Goal: Submit feedback/report problem

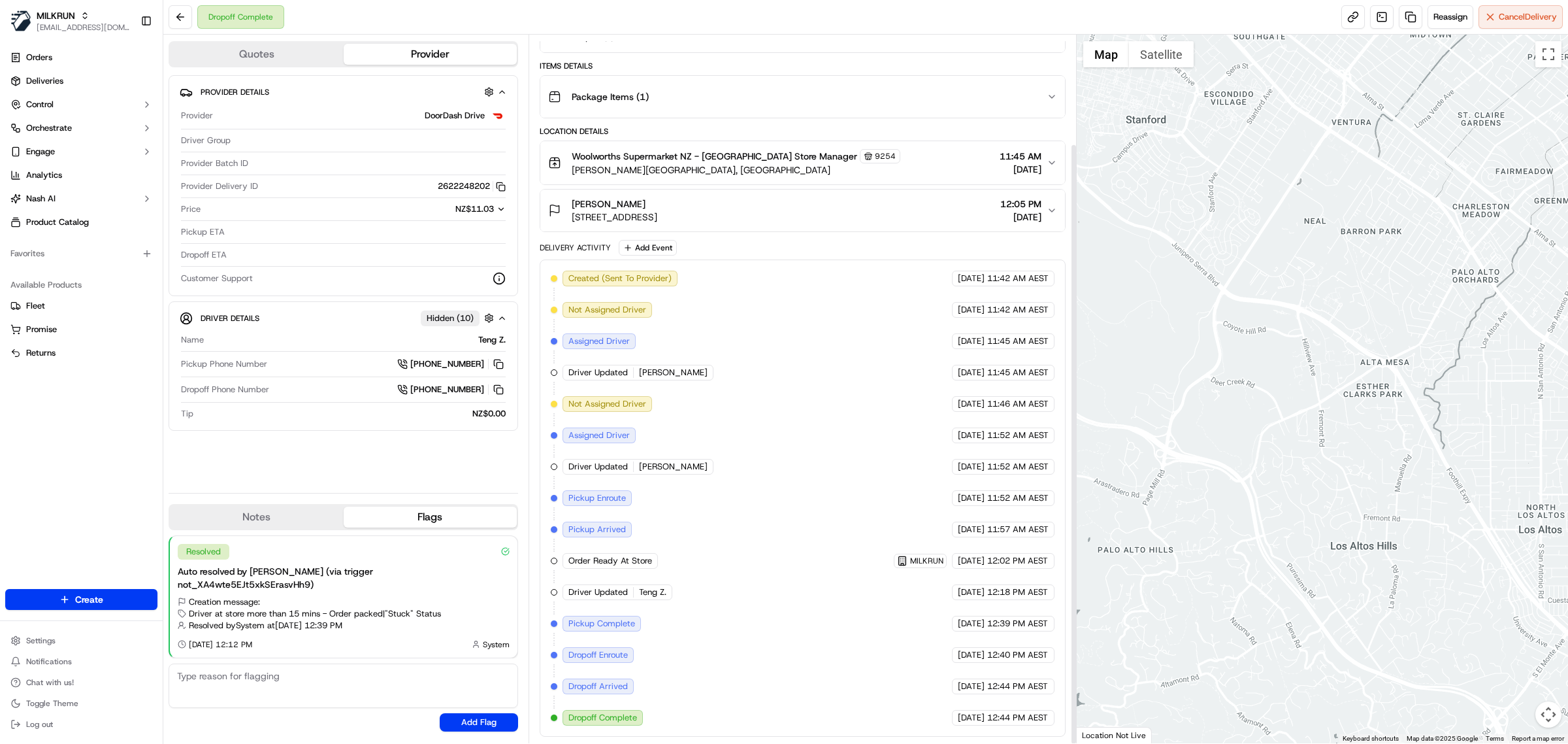
scroll to position [128, 0]
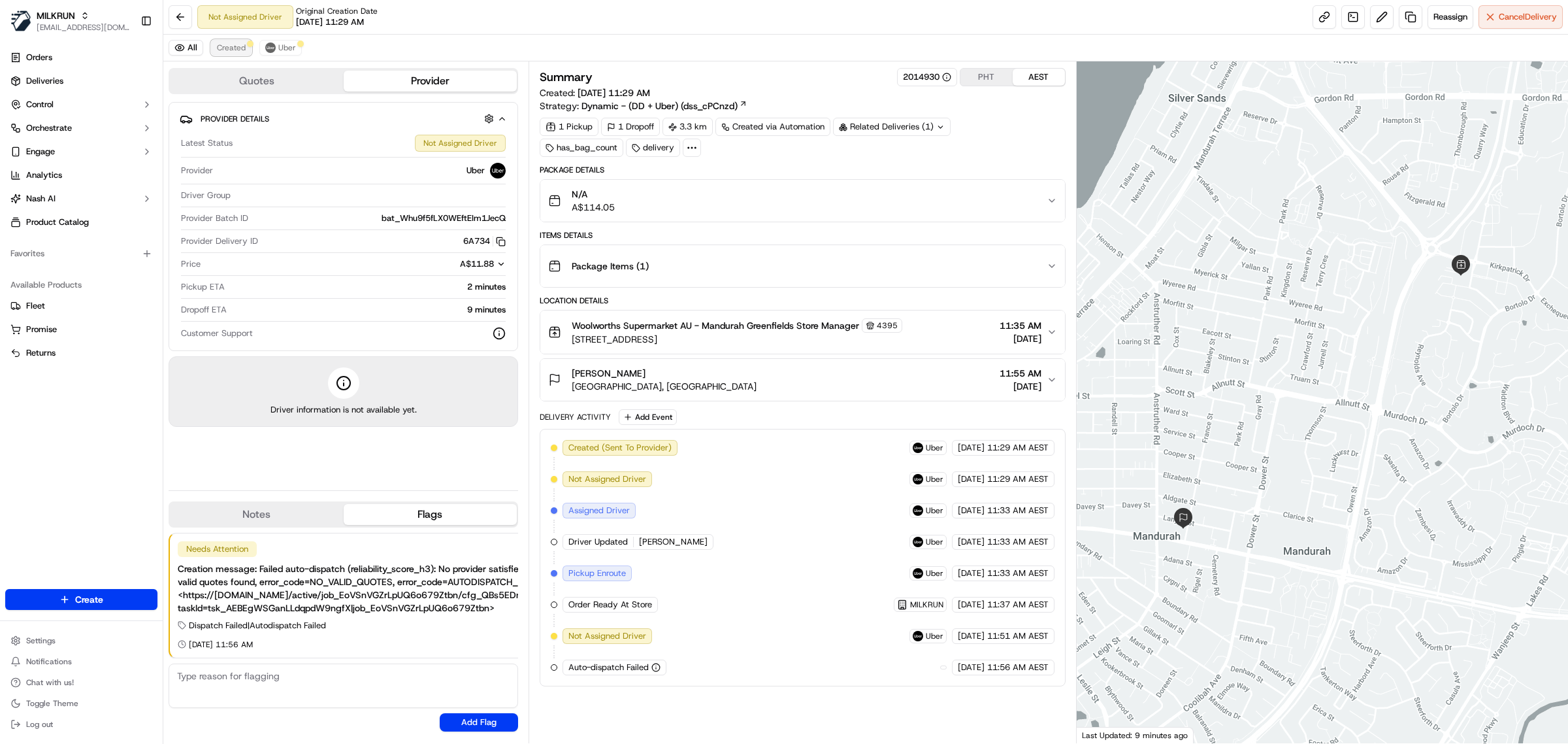
click at [240, 49] on span "Created" at bounding box center [232, 48] width 29 height 11
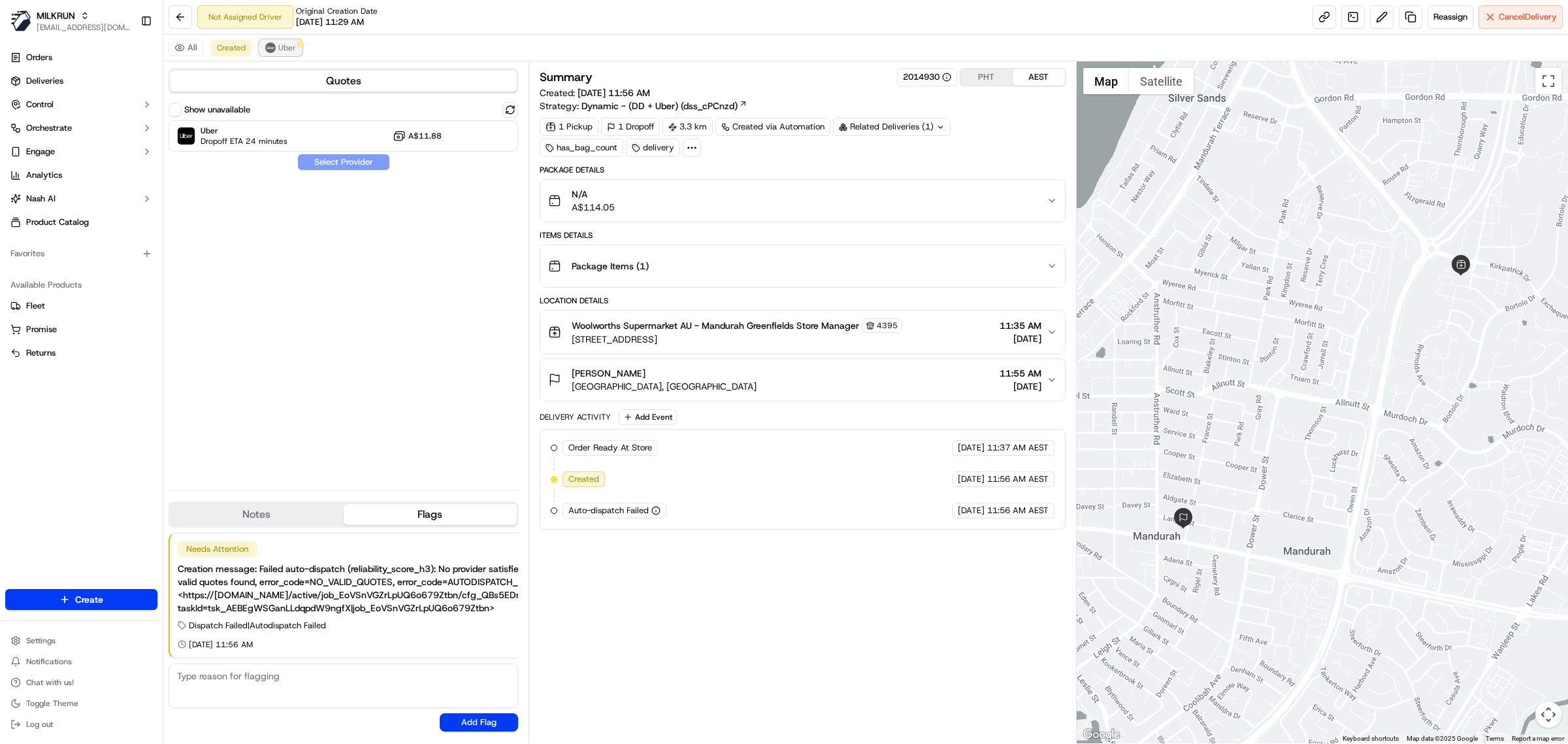
click at [278, 47] on span "Uber" at bounding box center [287, 48] width 18 height 11
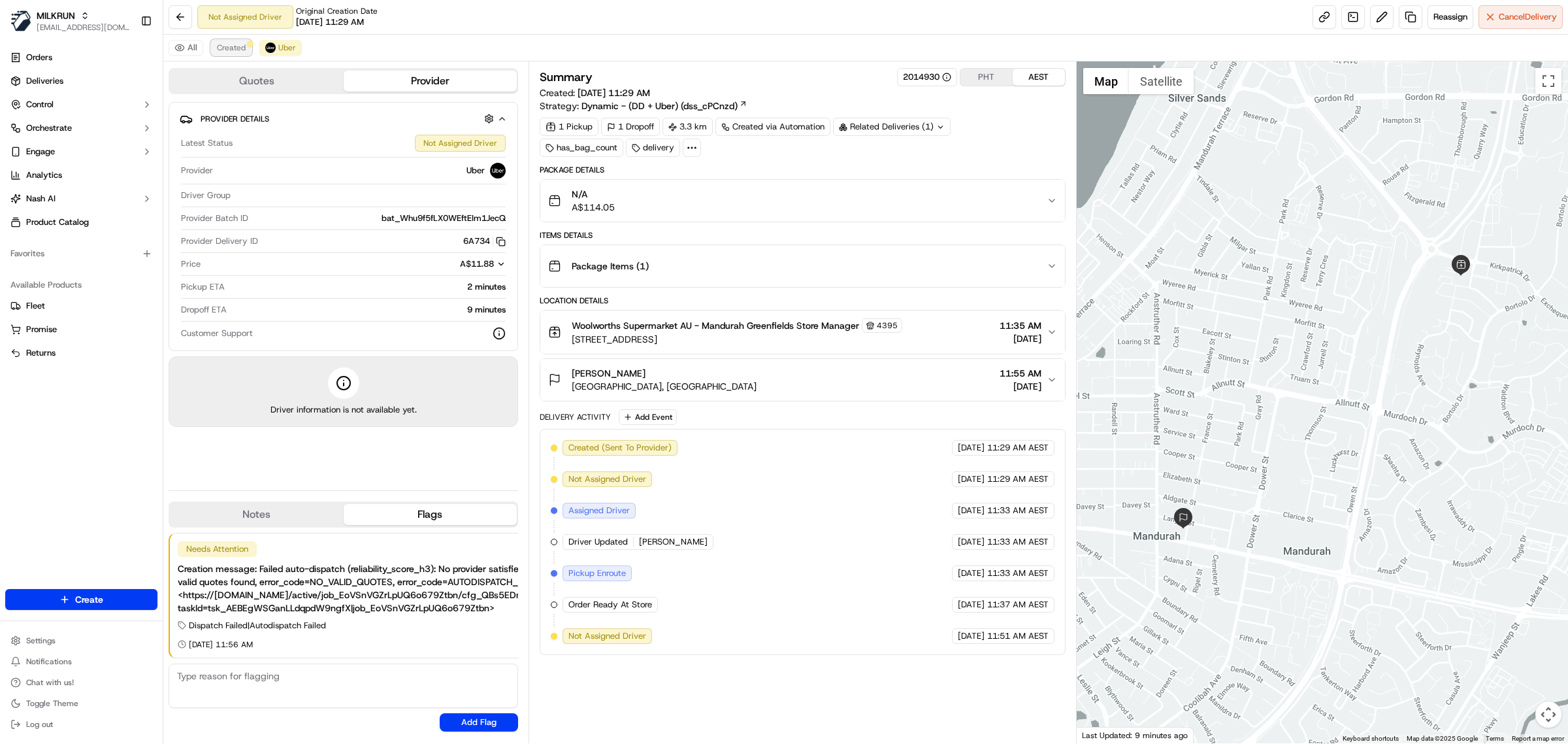
click at [242, 44] on span "Created" at bounding box center [232, 48] width 29 height 11
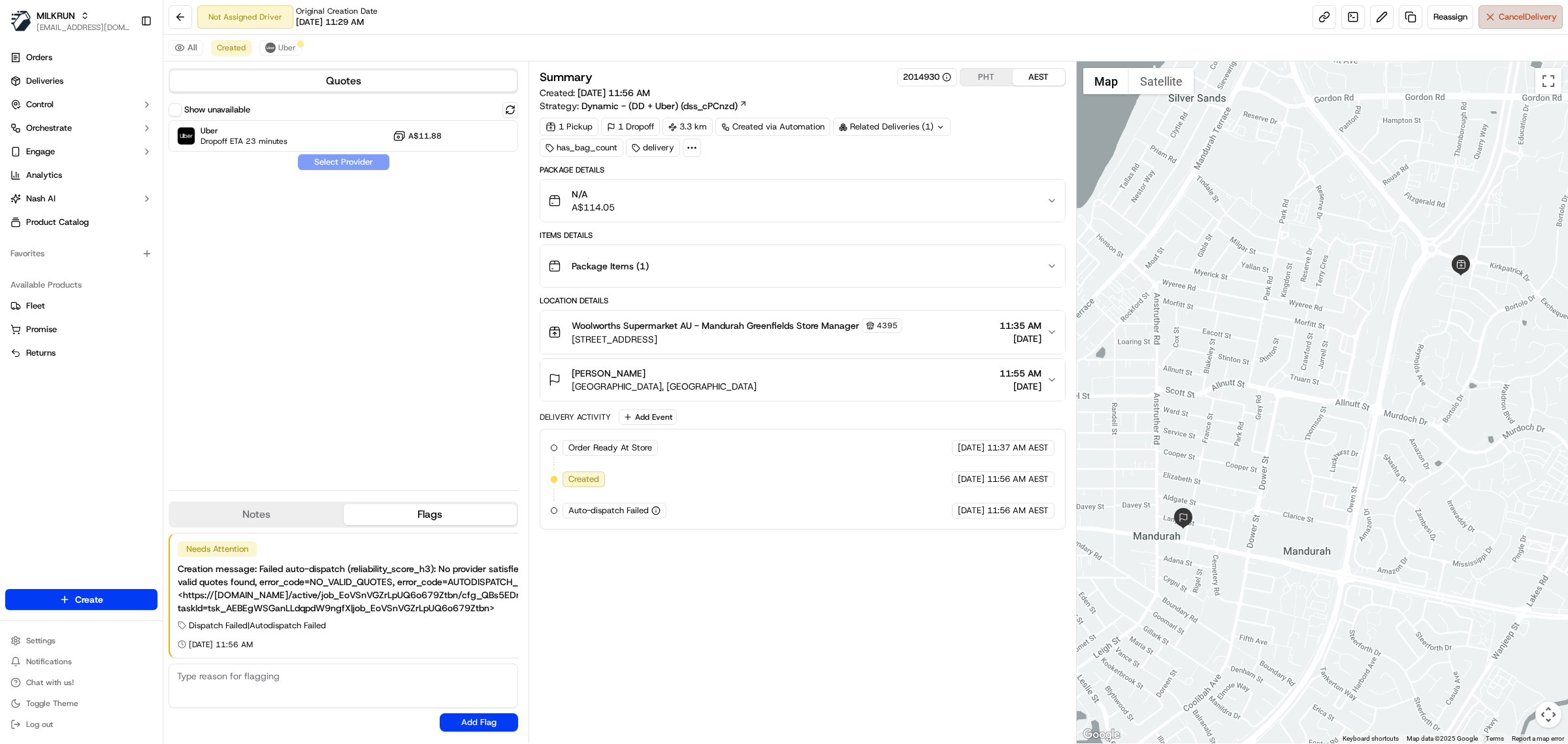
click at [1500, 20] on span "Cancel Delivery" at bounding box center [1528, 17] width 58 height 12
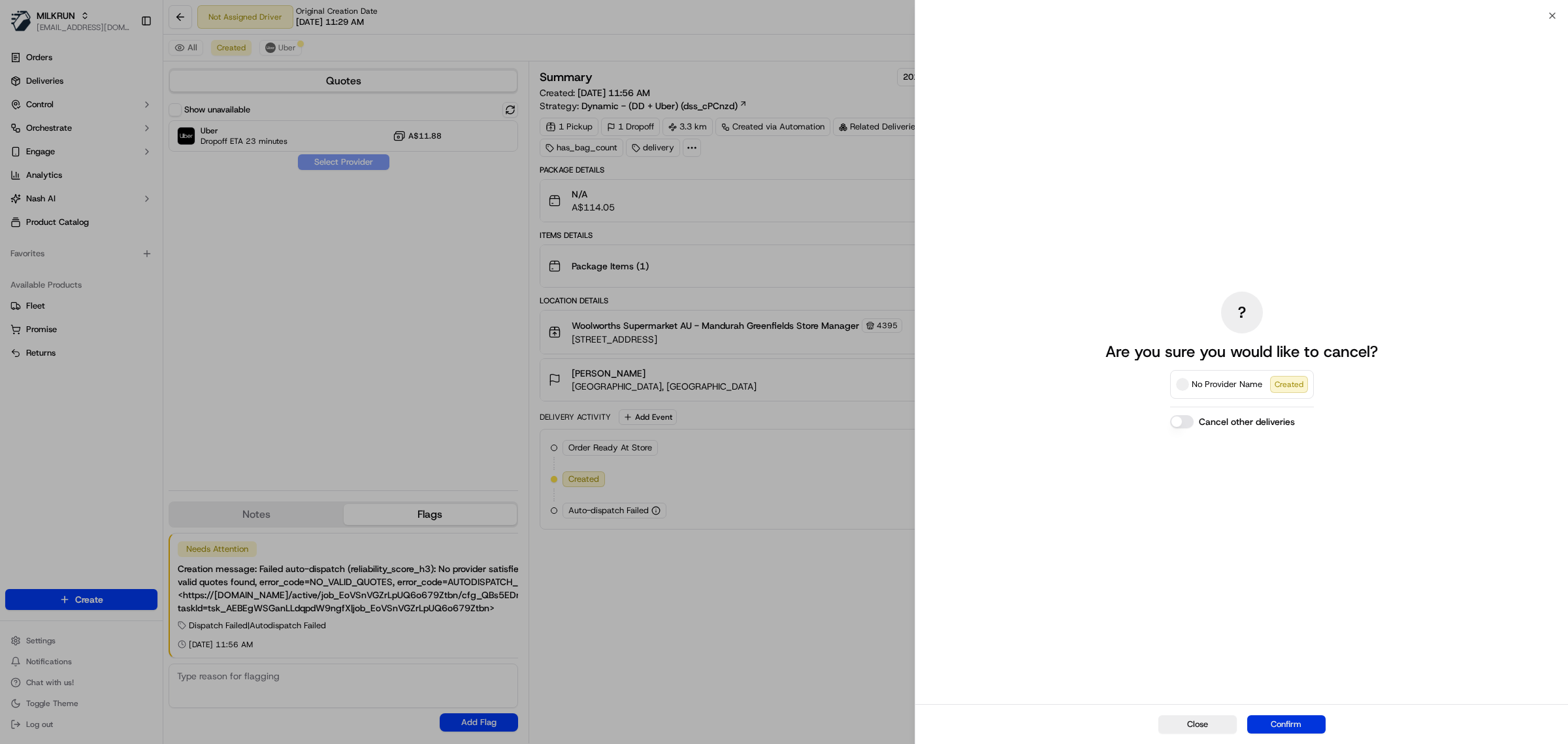
click at [1289, 727] on button "Confirm" at bounding box center [1286, 724] width 78 height 18
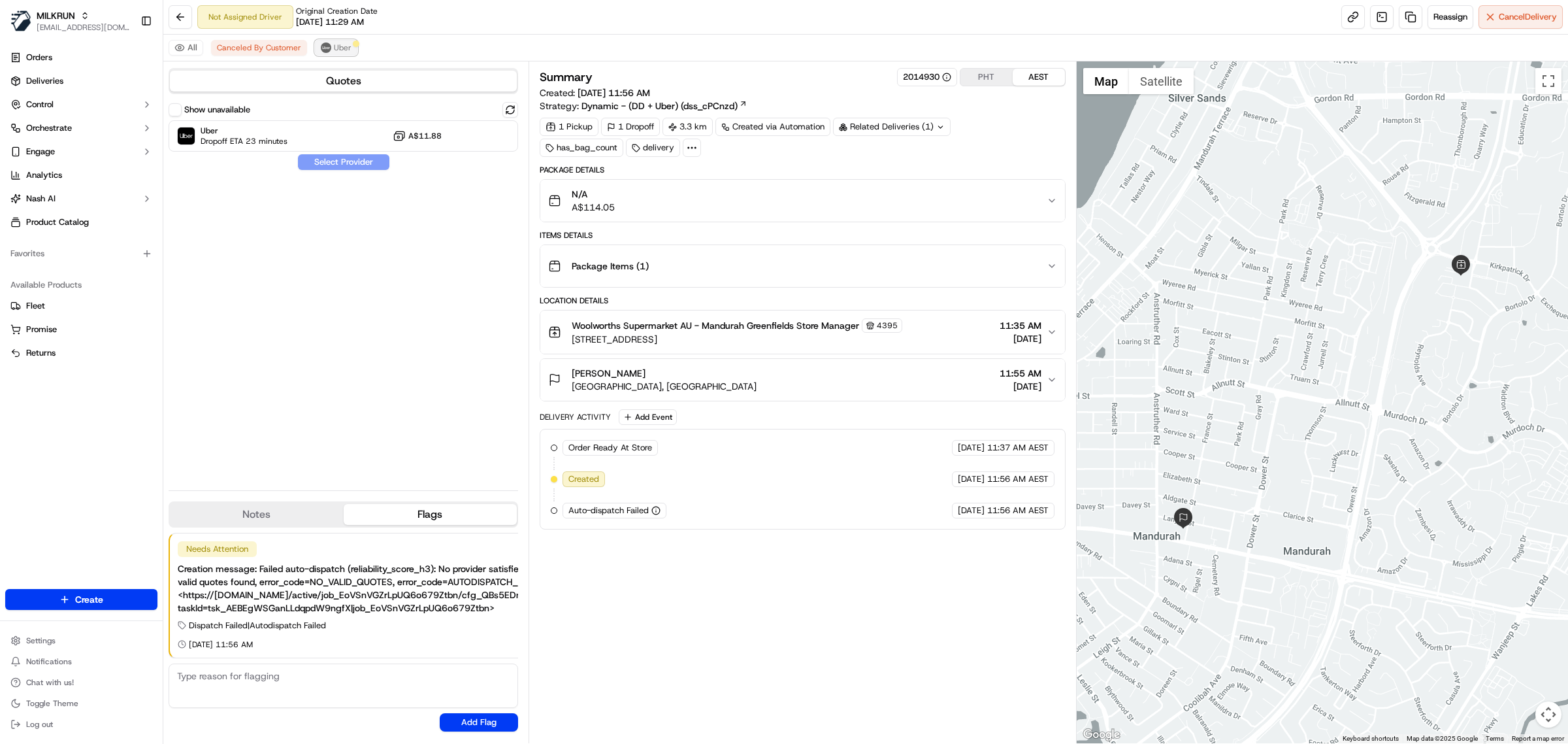
click at [340, 50] on span "Uber" at bounding box center [342, 48] width 18 height 11
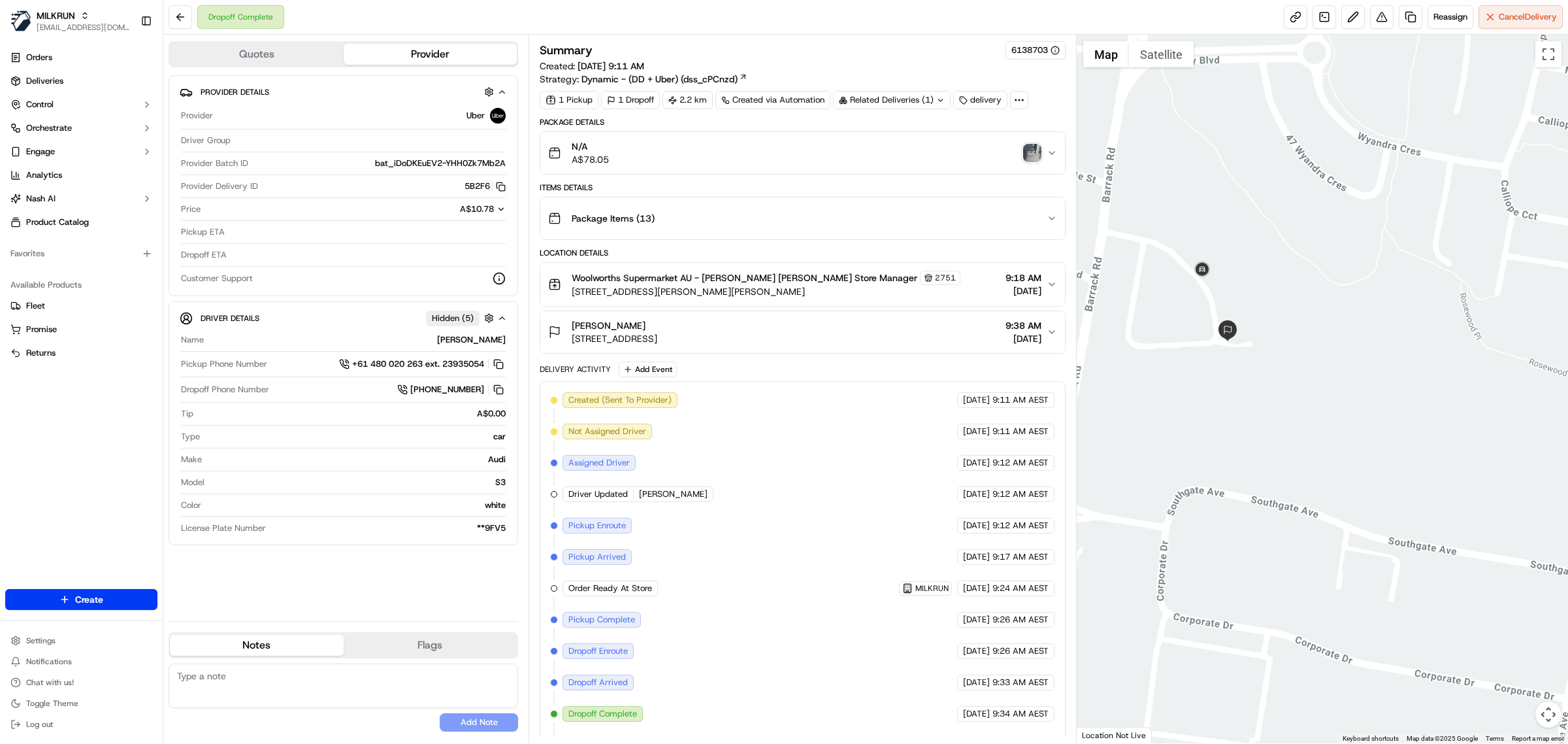
click at [1024, 150] on img "button" at bounding box center [1032, 153] width 18 height 18
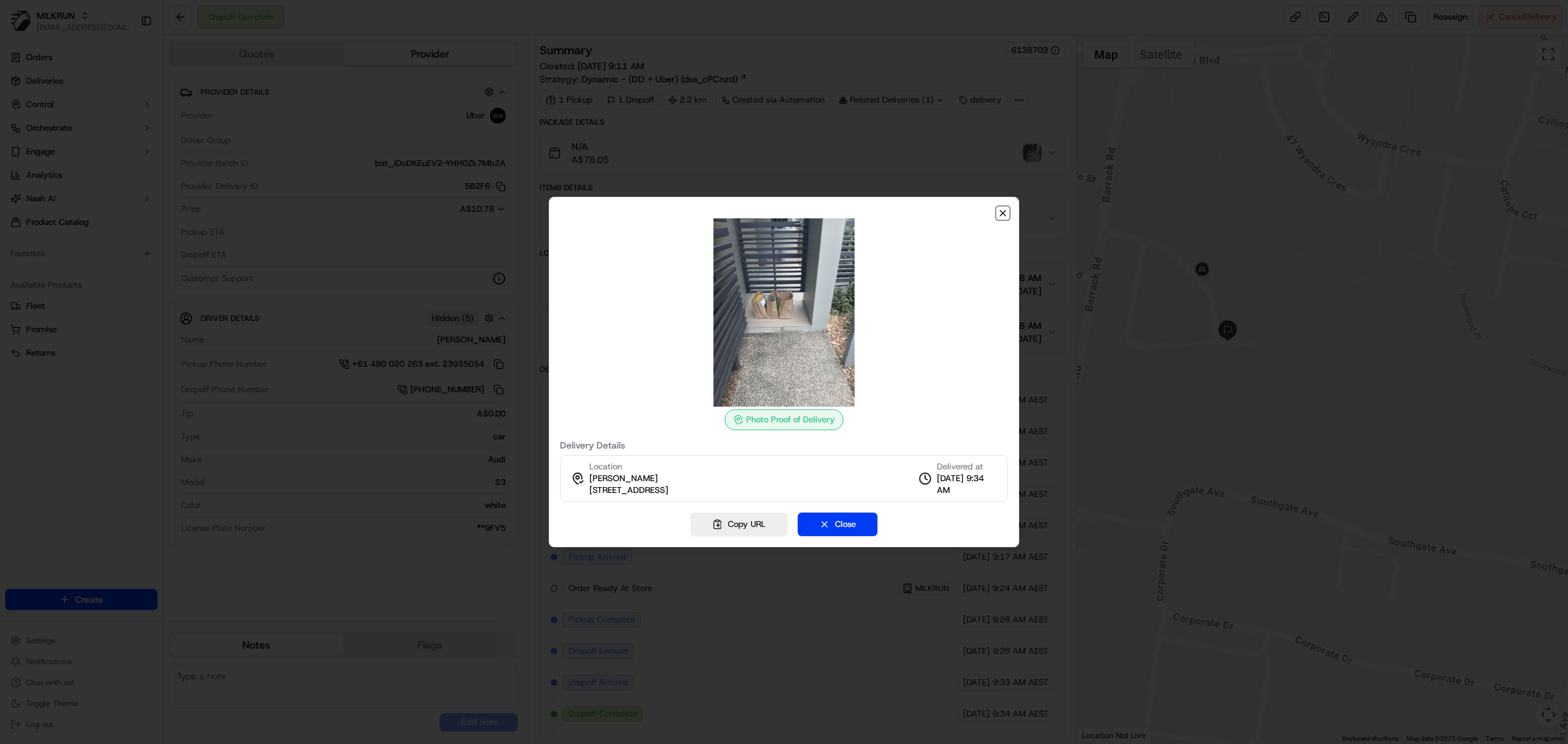
click at [1006, 211] on icon "button" at bounding box center [1003, 213] width 11 height 11
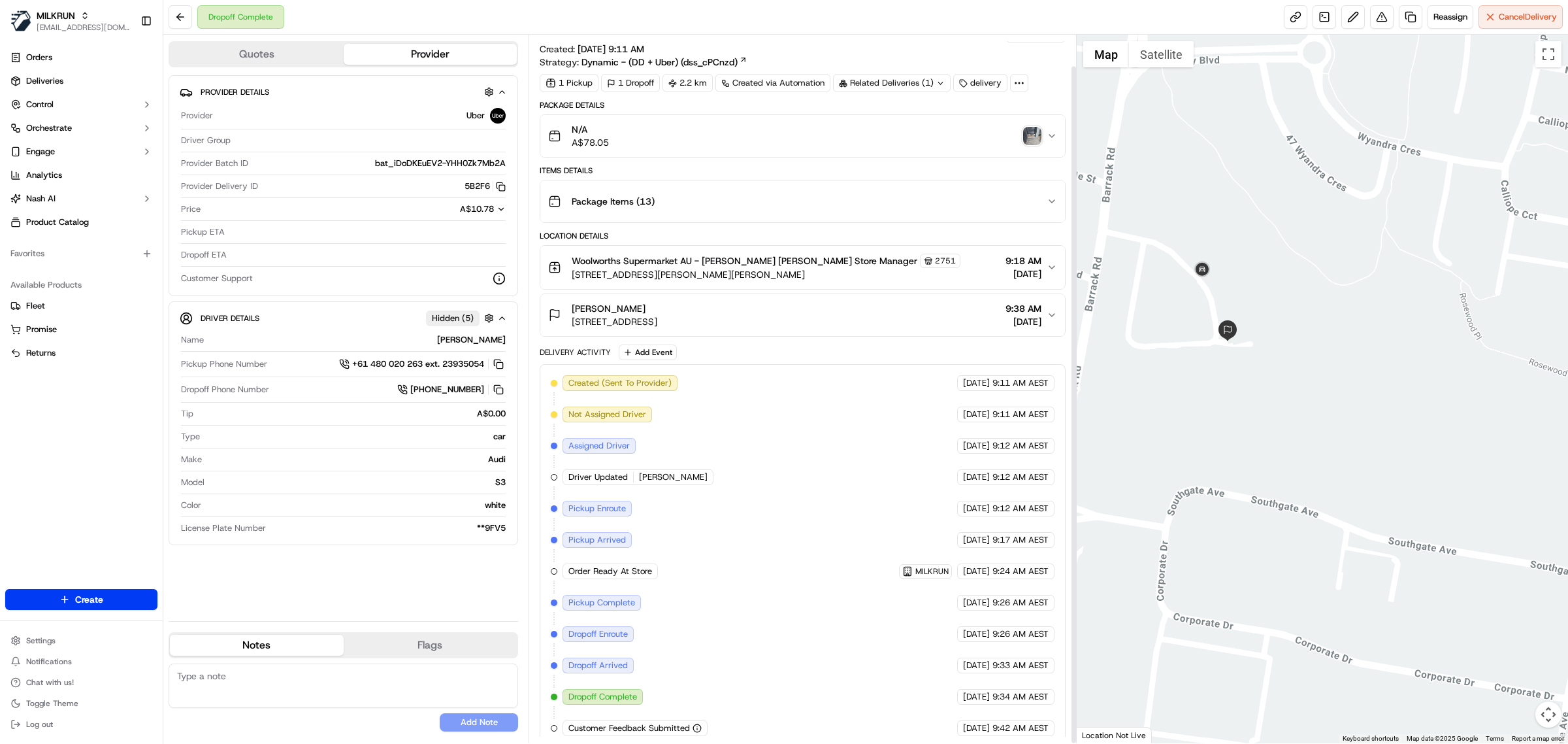
scroll to position [33, 0]
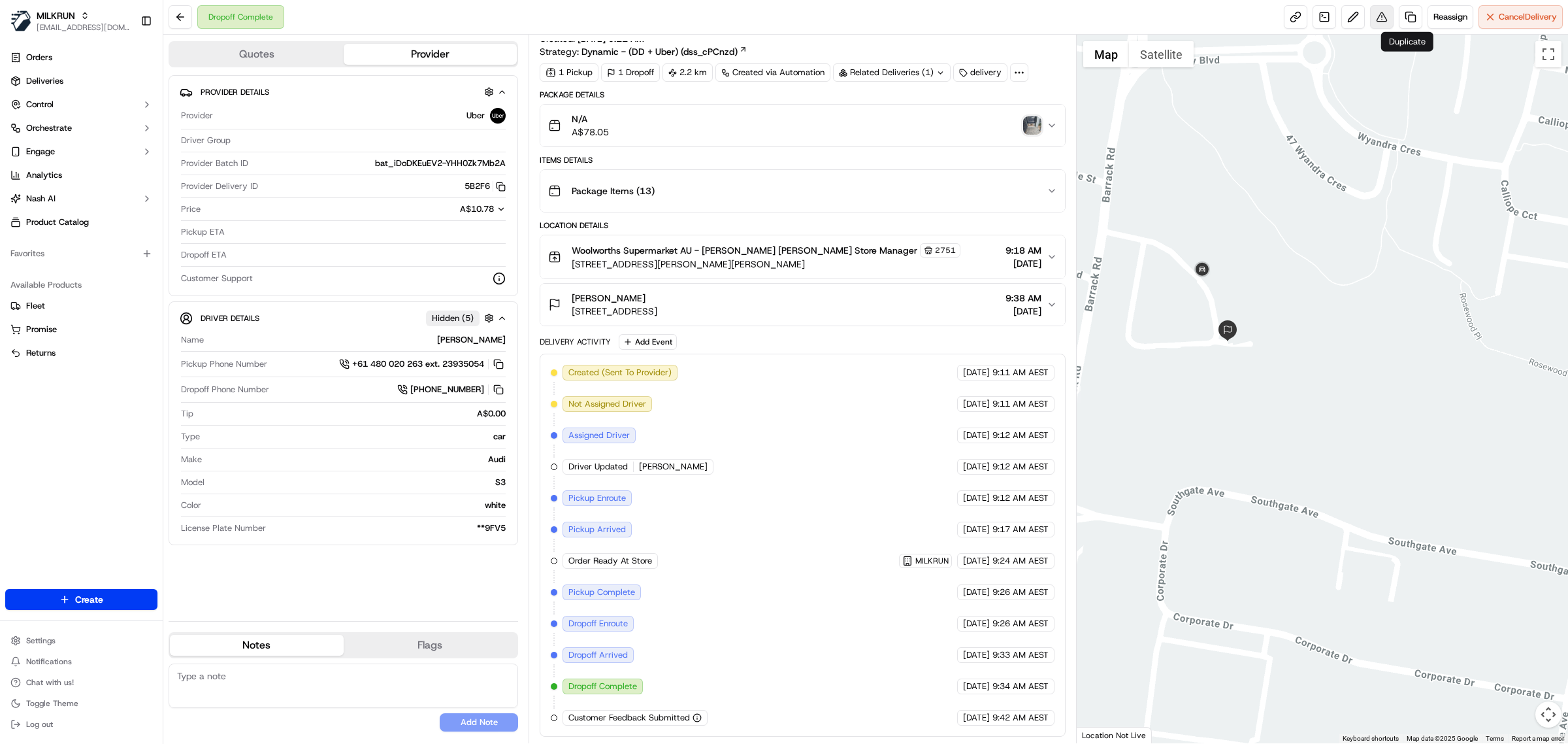
click at [1380, 13] on button at bounding box center [1382, 17] width 24 height 24
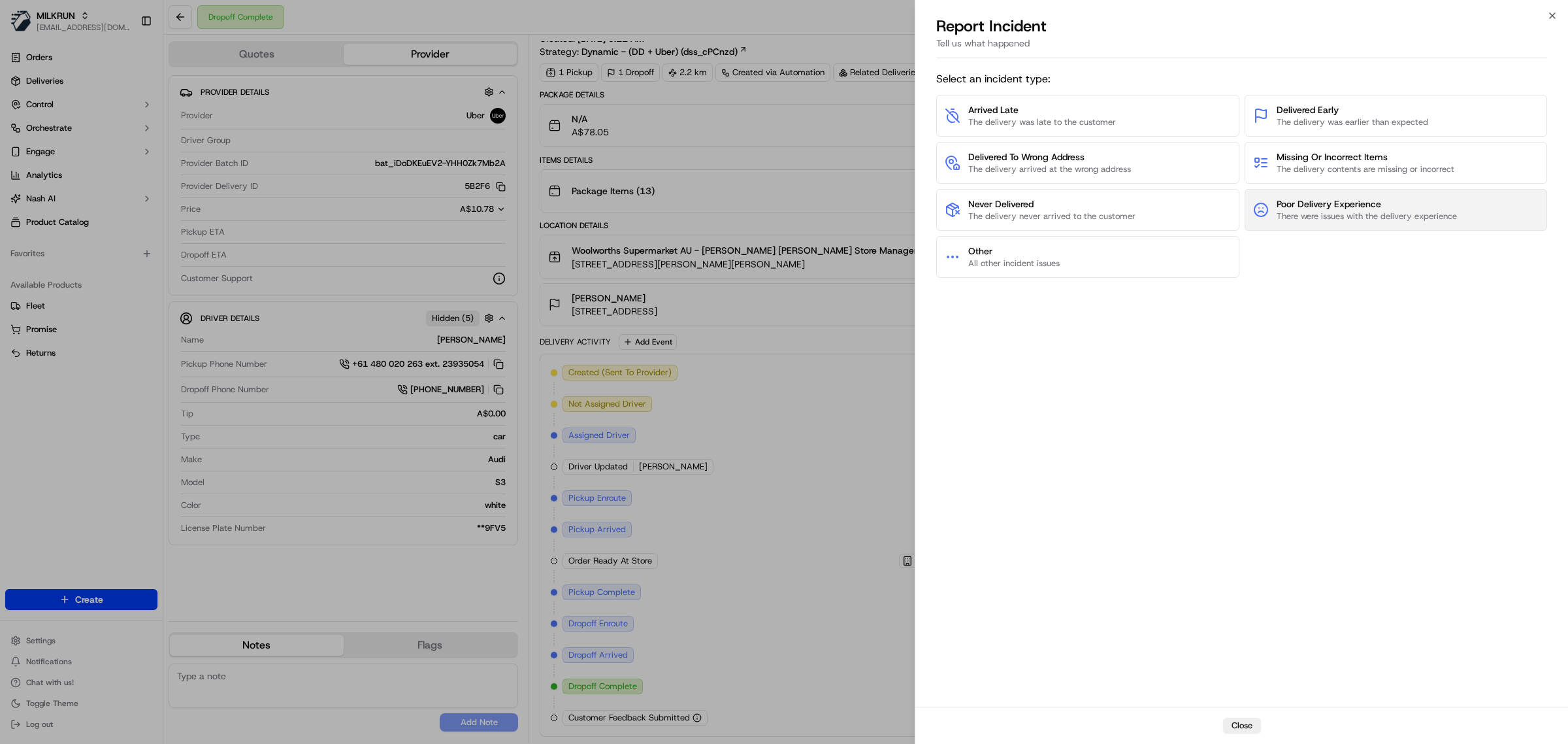
click at [1367, 217] on span "There were issues with the delivery experience" at bounding box center [1367, 217] width 180 height 12
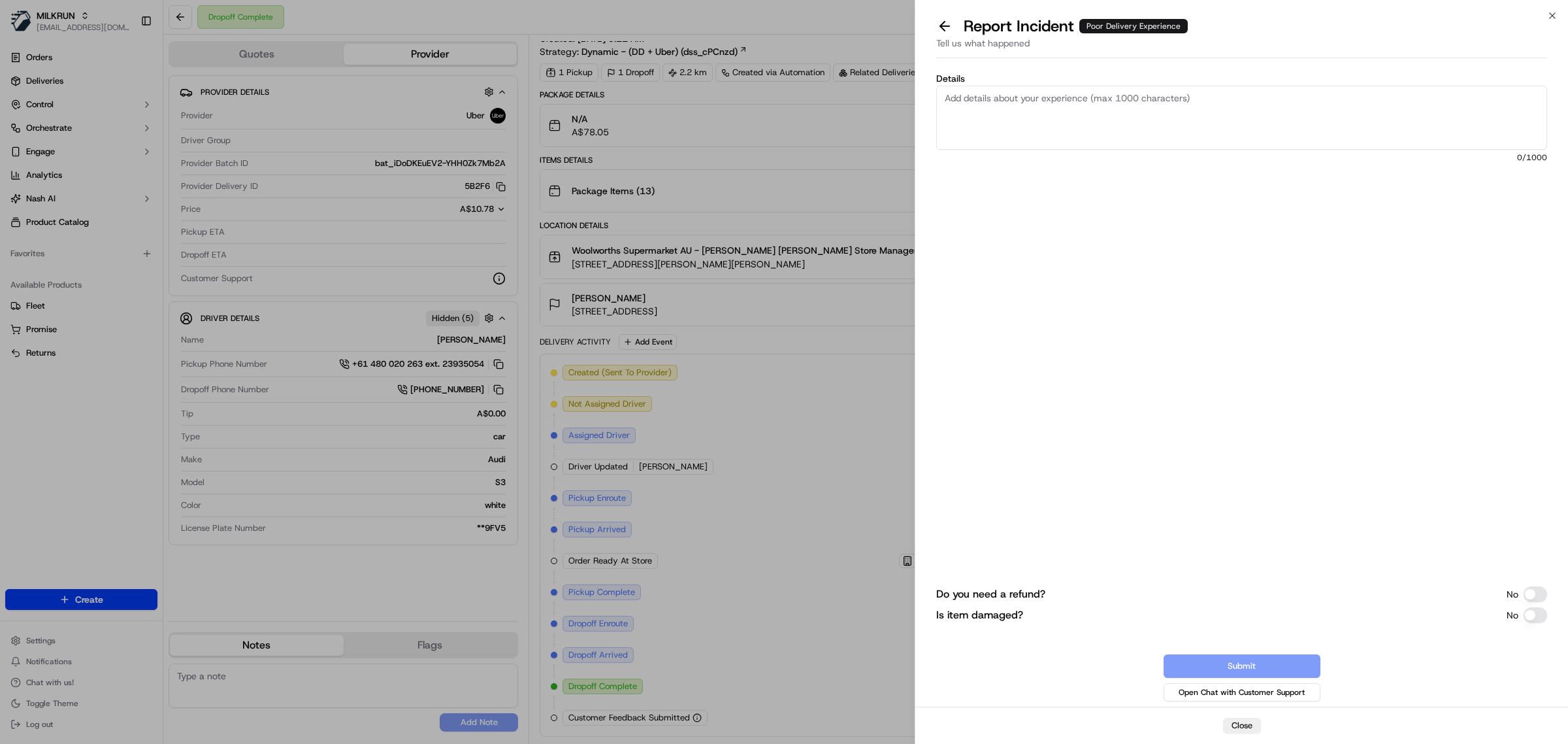
click at [1241, 109] on textarea "Details" at bounding box center [1241, 117] width 611 height 64
paste textarea "Customer reported that their order was delivered to the wrong unit within the c…"
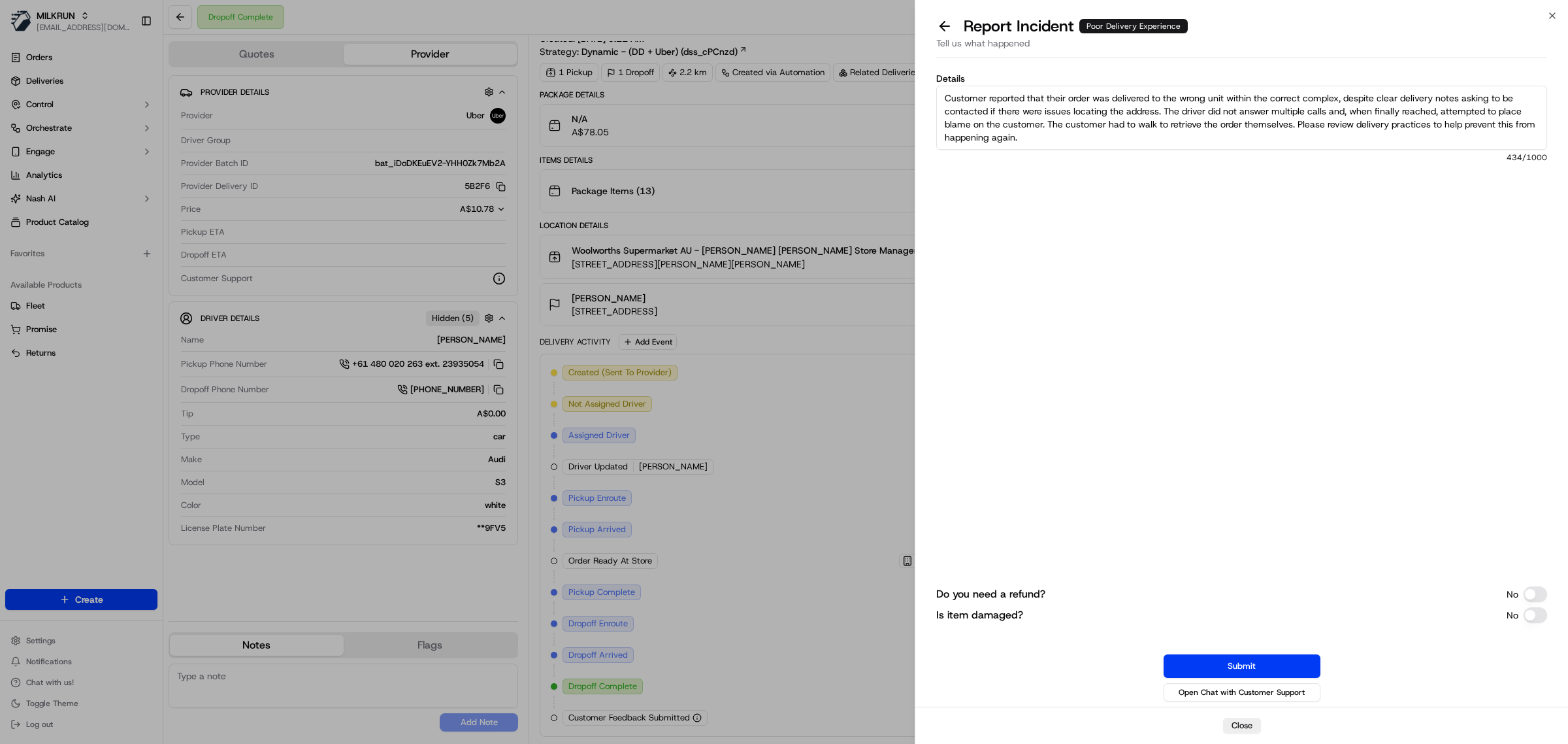
drag, startPoint x: 1319, startPoint y: 134, endPoint x: 1297, endPoint y: 129, distance: 22.6
click at [1297, 129] on textarea "Customer reported that their order was delivered to the wrong unit within the c…" at bounding box center [1241, 117] width 611 height 64
type textarea "Customer reported that their order was delivered to the wrong unit within the c…"
click at [1259, 658] on button "Submit" at bounding box center [1242, 666] width 157 height 24
